Goal: Task Accomplishment & Management: Use online tool/utility

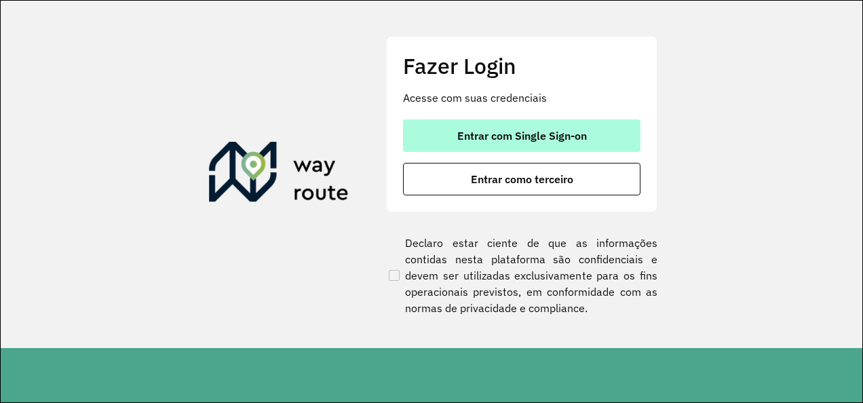
click at [511, 131] on span "Entrar com Single Sign-on" at bounding box center [522, 135] width 130 height 11
click at [510, 141] on span "Entrar com Single Sign-on" at bounding box center [524, 135] width 130 height 11
